Goal: Task Accomplishment & Management: Manage account settings

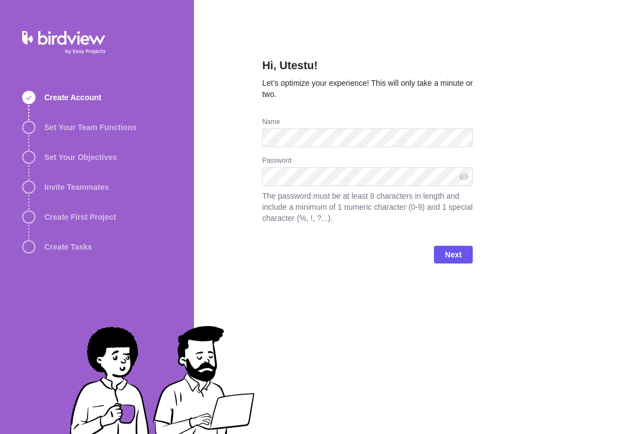
click at [566, 175] on div "Hi, Utestu! Let’s optimize your experience! This will only take a minute or two…" at bounding box center [416, 217] width 445 height 434
click at [458, 252] on span "Next" at bounding box center [453, 254] width 17 height 13
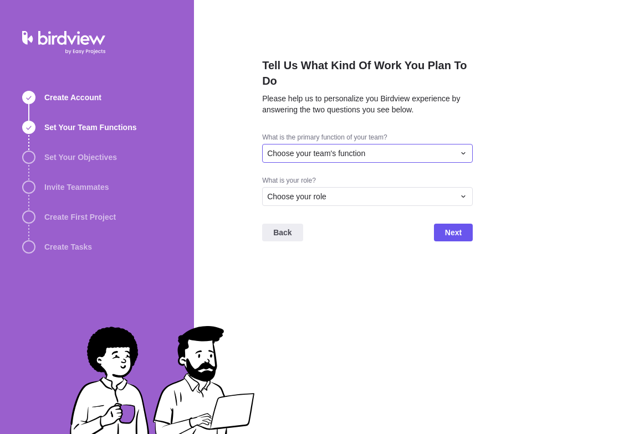
click at [360, 152] on span "Choose your team's function" at bounding box center [316, 153] width 98 height 11
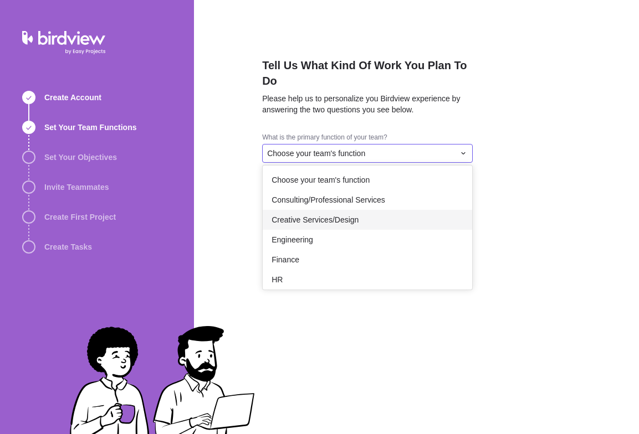
click at [339, 214] on div "Creative Services/Design" at bounding box center [367, 220] width 209 height 20
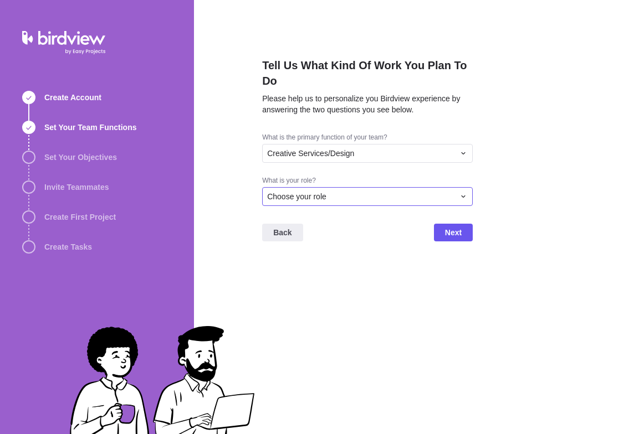
click at [356, 199] on div "Choose your role" at bounding box center [360, 196] width 187 height 11
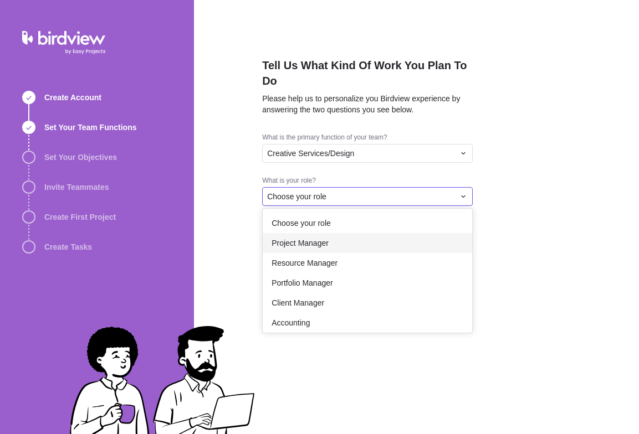
click at [347, 247] on div "Project Manager" at bounding box center [367, 243] width 209 height 20
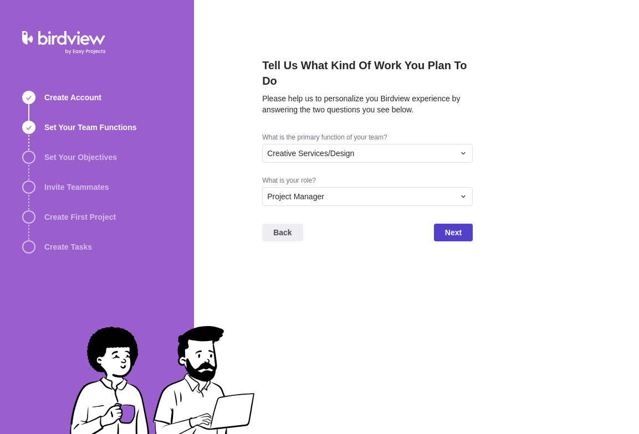
click at [459, 233] on span "Next" at bounding box center [453, 232] width 17 height 13
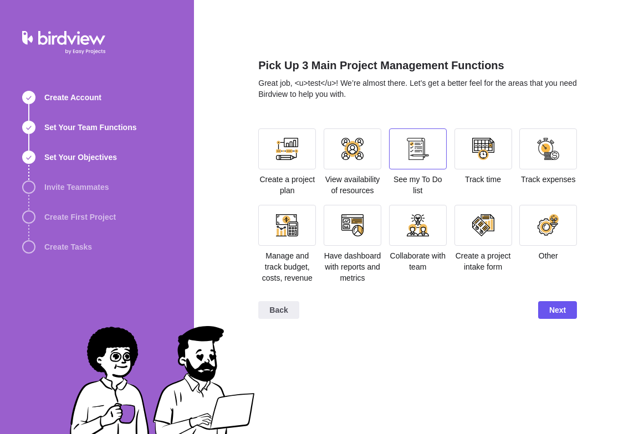
click at [411, 144] on div at bounding box center [418, 149] width 22 height 22
click at [347, 155] on div at bounding box center [352, 149] width 22 height 22
drag, startPoint x: 290, startPoint y: 155, endPoint x: 281, endPoint y: 182, distance: 27.9
click at [289, 155] on div at bounding box center [287, 149] width 22 height 22
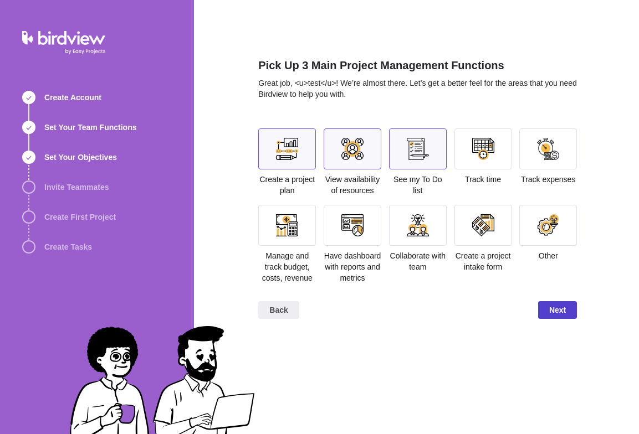
click at [552, 312] on span "Next" at bounding box center [557, 310] width 17 height 13
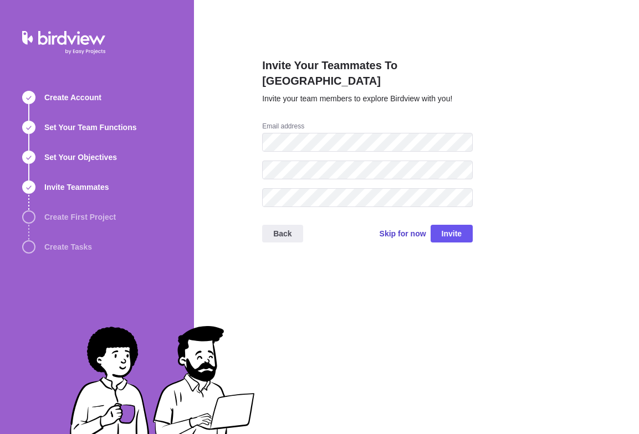
click at [403, 228] on span "Skip for now" at bounding box center [403, 233] width 47 height 11
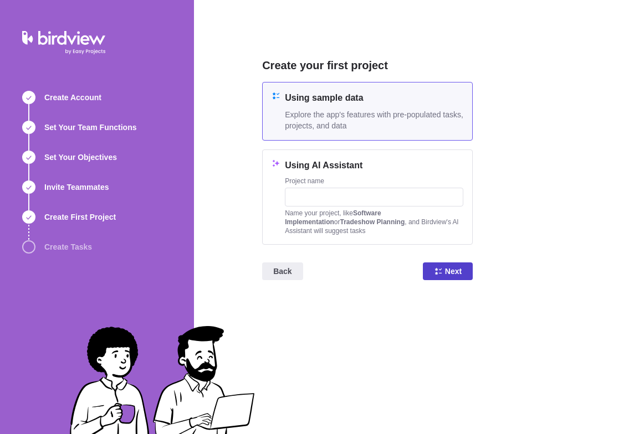
click at [459, 269] on span "Next" at bounding box center [453, 271] width 17 height 13
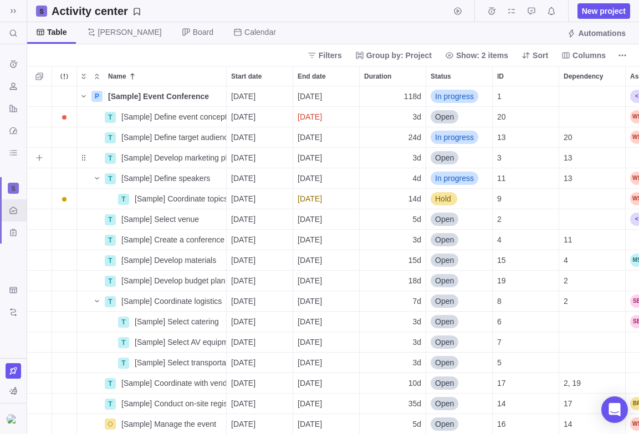
scroll to position [348, 612]
click at [14, 427] on div at bounding box center [13, 419] width 27 height 30
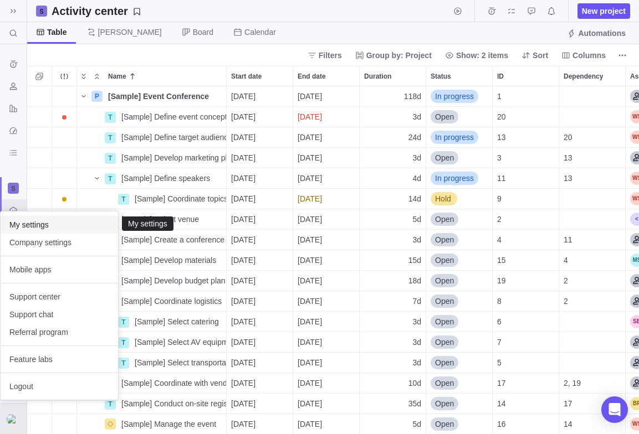
click at [43, 229] on span "My settings" at bounding box center [59, 224] width 100 height 11
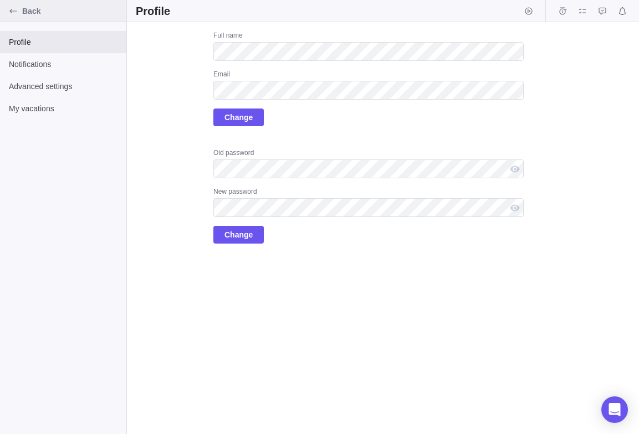
click at [14, 14] on icon "Back" at bounding box center [13, 11] width 9 height 9
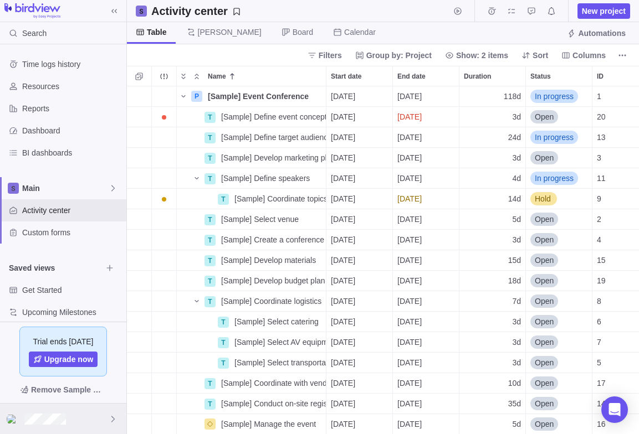
click at [75, 418] on div at bounding box center [63, 419] width 126 height 30
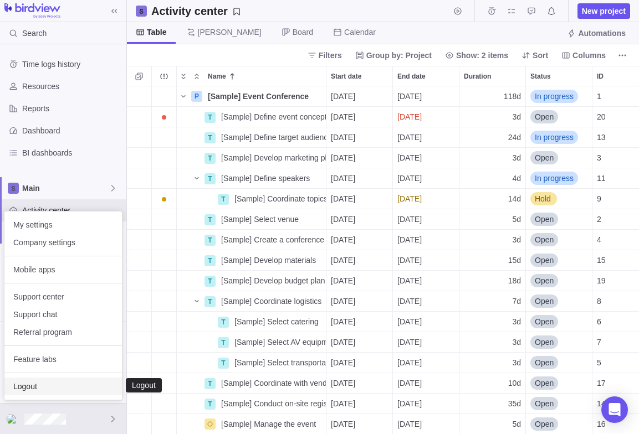
click at [68, 384] on span "Logout" at bounding box center [63, 386] width 100 height 11
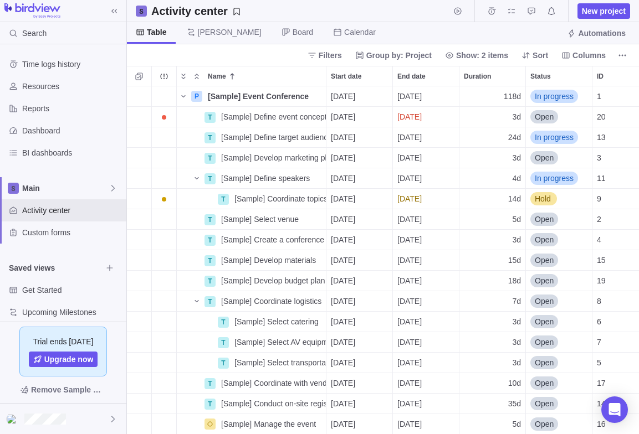
scroll to position [348, 512]
